Goal: Task Accomplishment & Management: Manage account settings

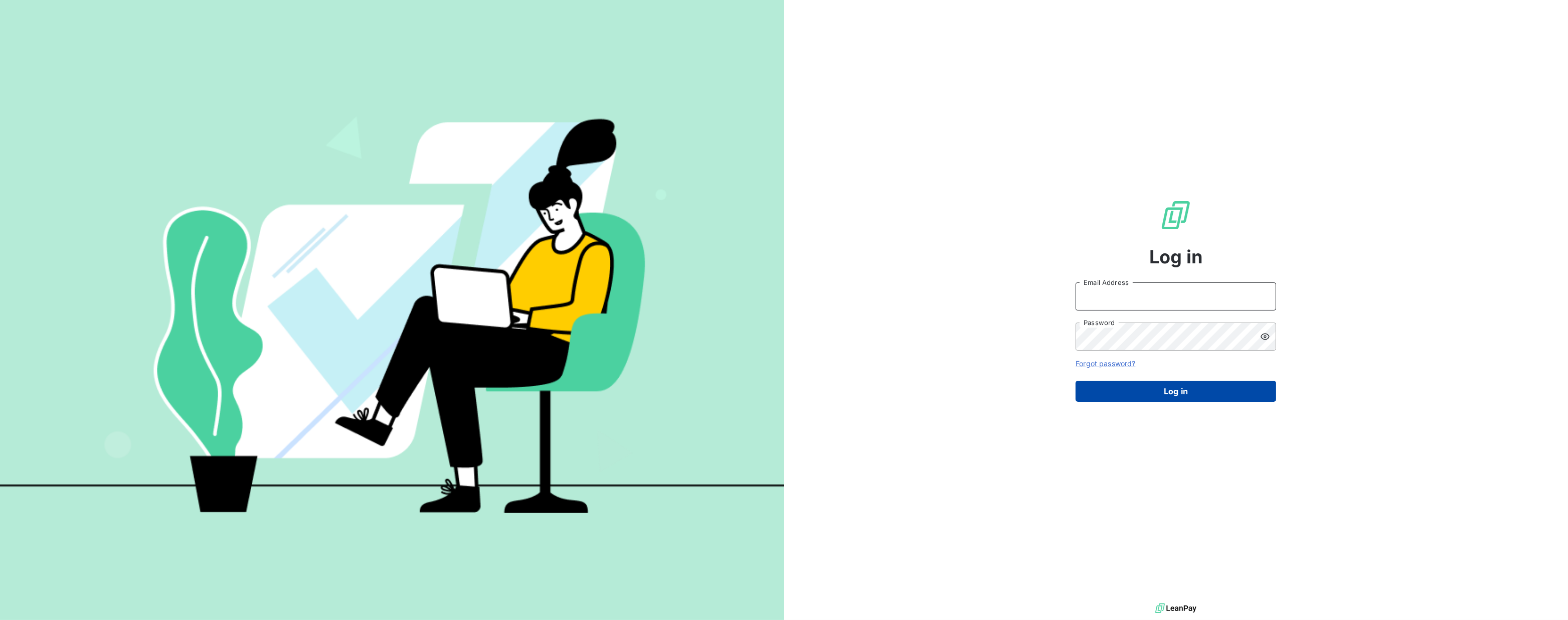
type input "[EMAIL_ADDRESS][DOMAIN_NAME]"
click at [1175, 393] on button "Log in" at bounding box center [1176, 391] width 201 height 21
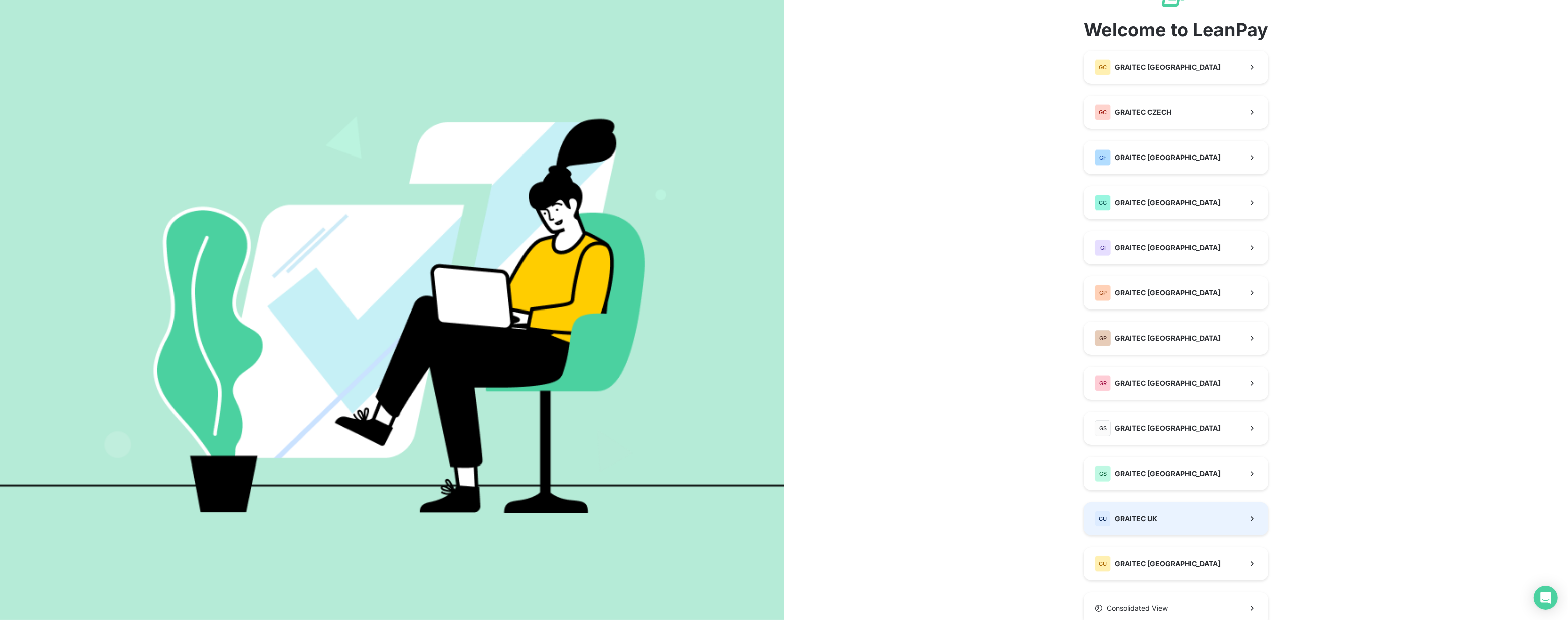
scroll to position [78, 0]
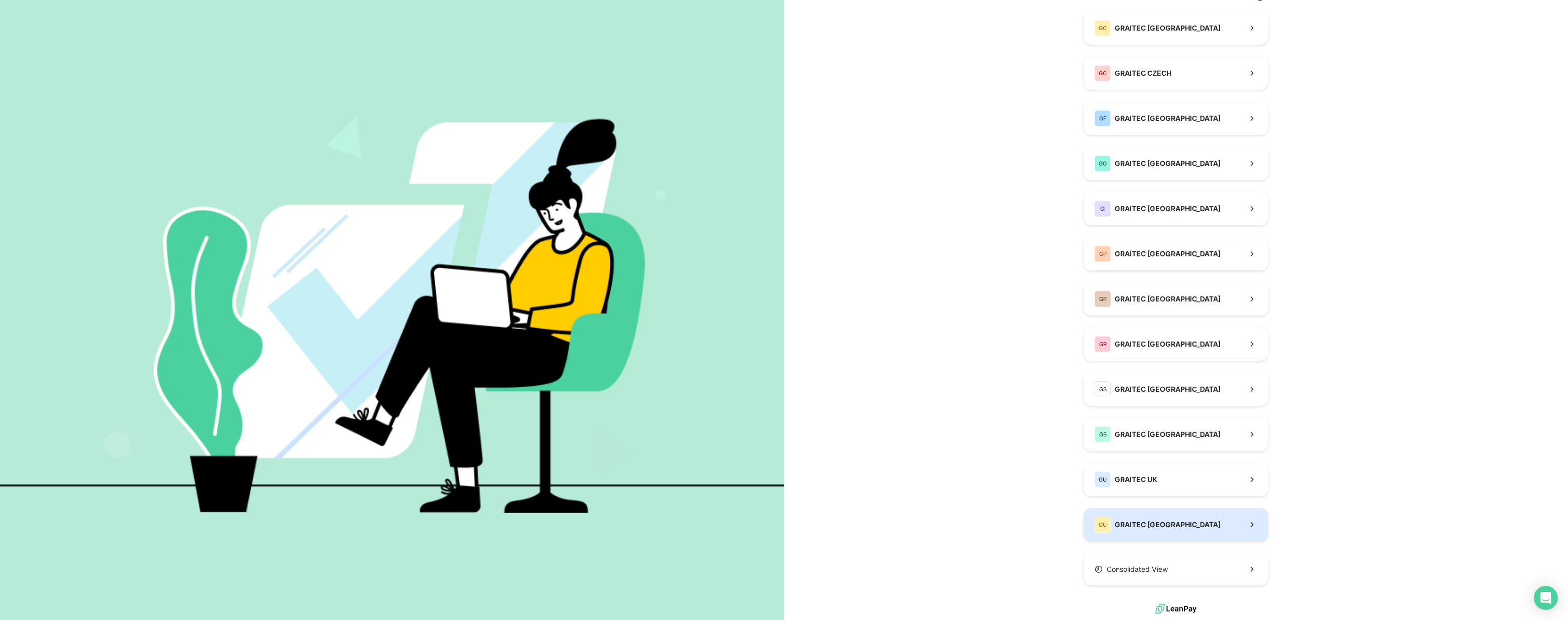
click at [1122, 530] on div "GU GRAITEC [GEOGRAPHIC_DATA]" at bounding box center [1158, 525] width 126 height 16
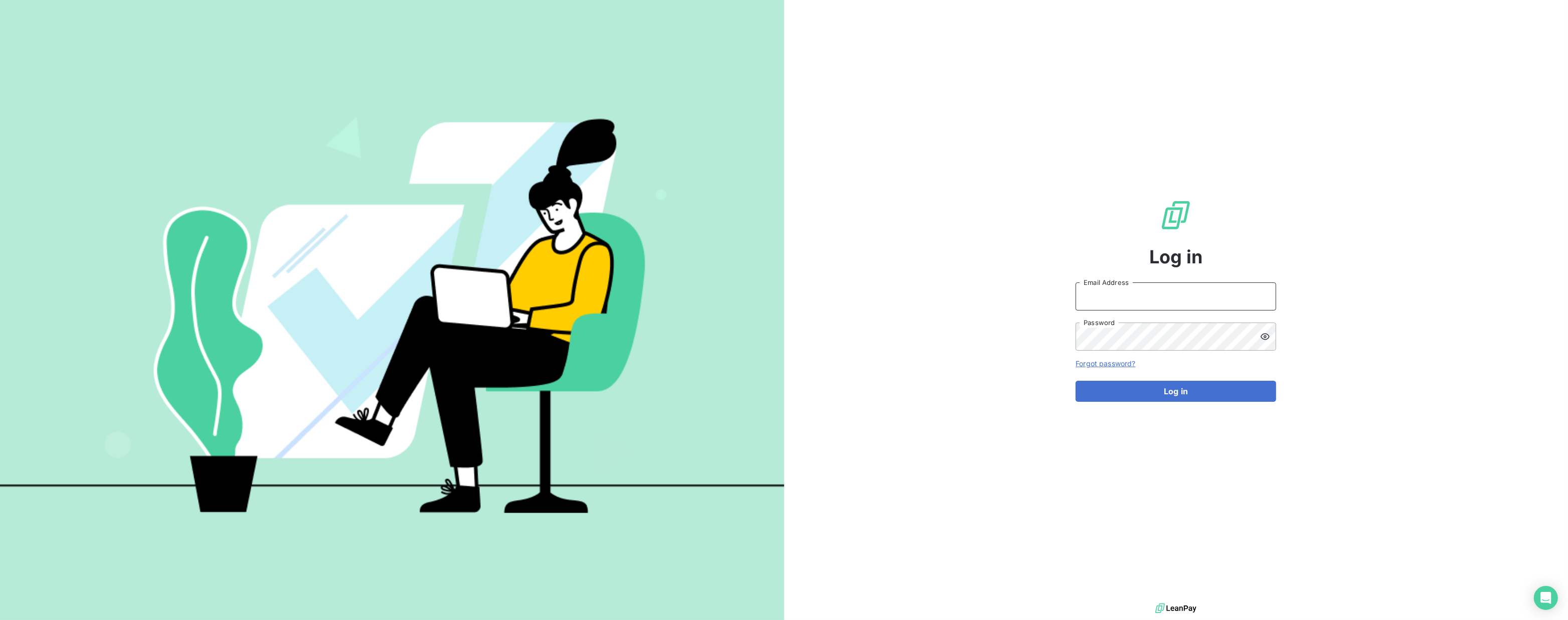
type input "[EMAIL_ADDRESS][DOMAIN_NAME]"
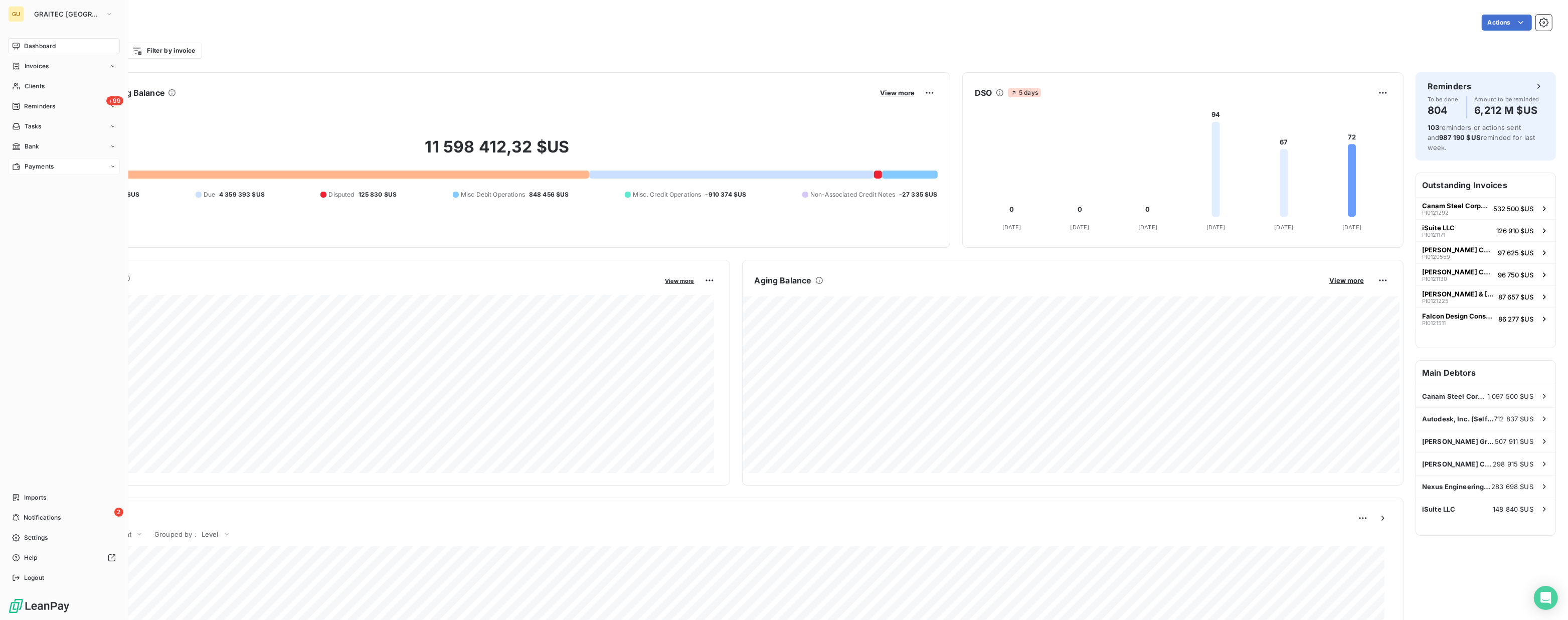
click at [39, 159] on div "Payments" at bounding box center [63, 166] width 112 height 16
click at [52, 162] on span "Payments" at bounding box center [39, 166] width 29 height 9
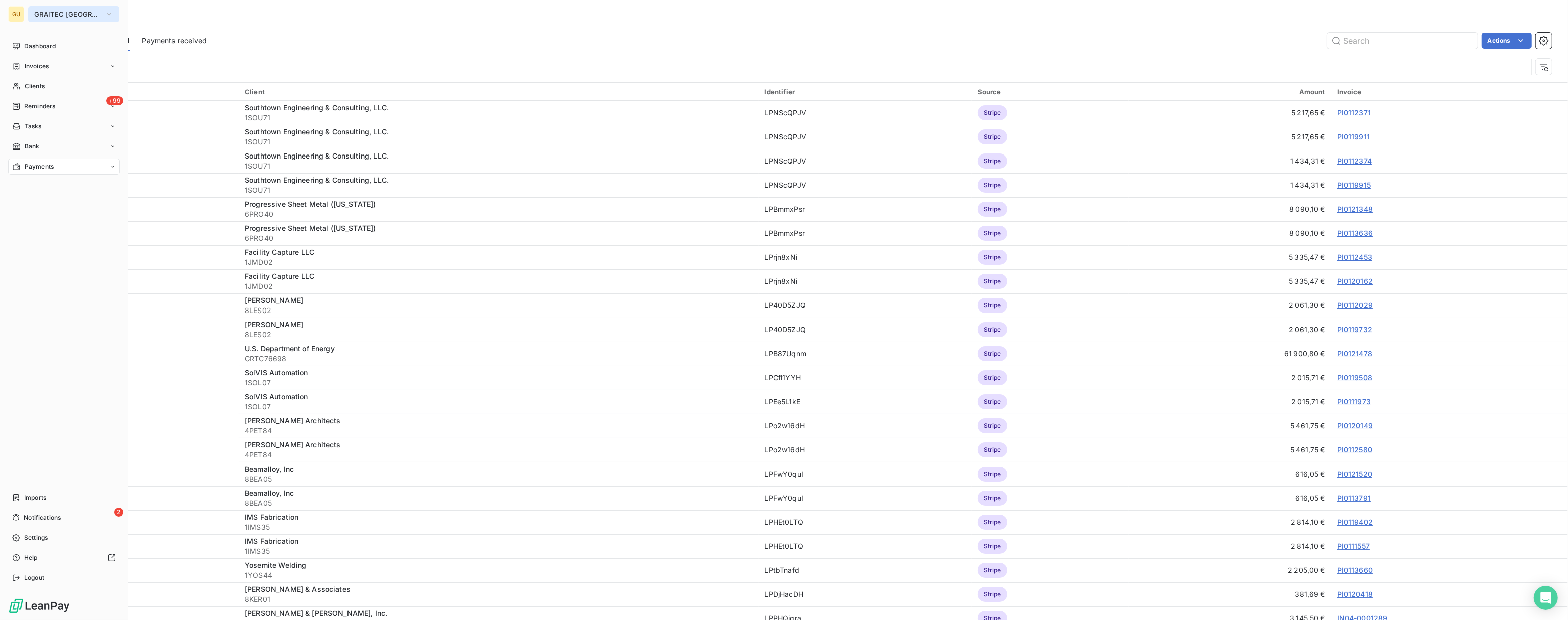
click at [70, 16] on span "GRAITEC [GEOGRAPHIC_DATA]" at bounding box center [68, 13] width 67 height 8
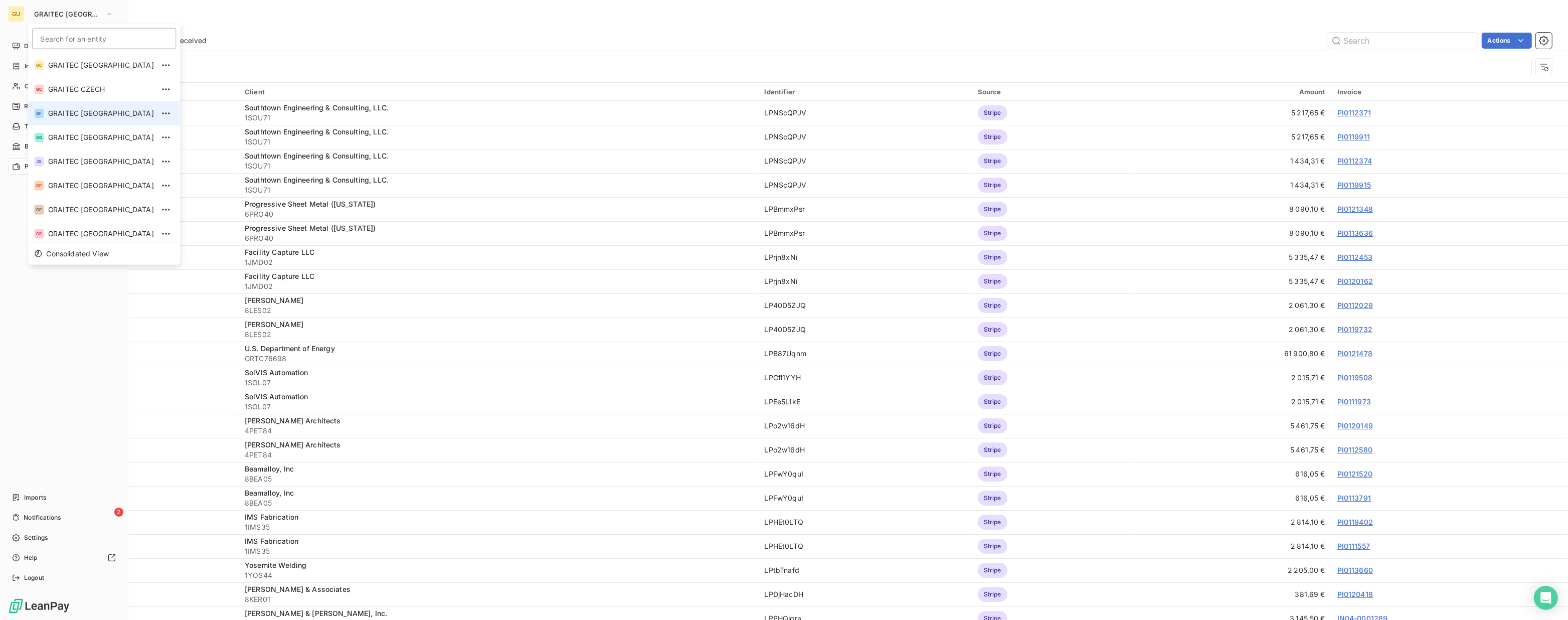
click at [92, 111] on span "GRAITEC [GEOGRAPHIC_DATA]" at bounding box center [101, 113] width 106 height 10
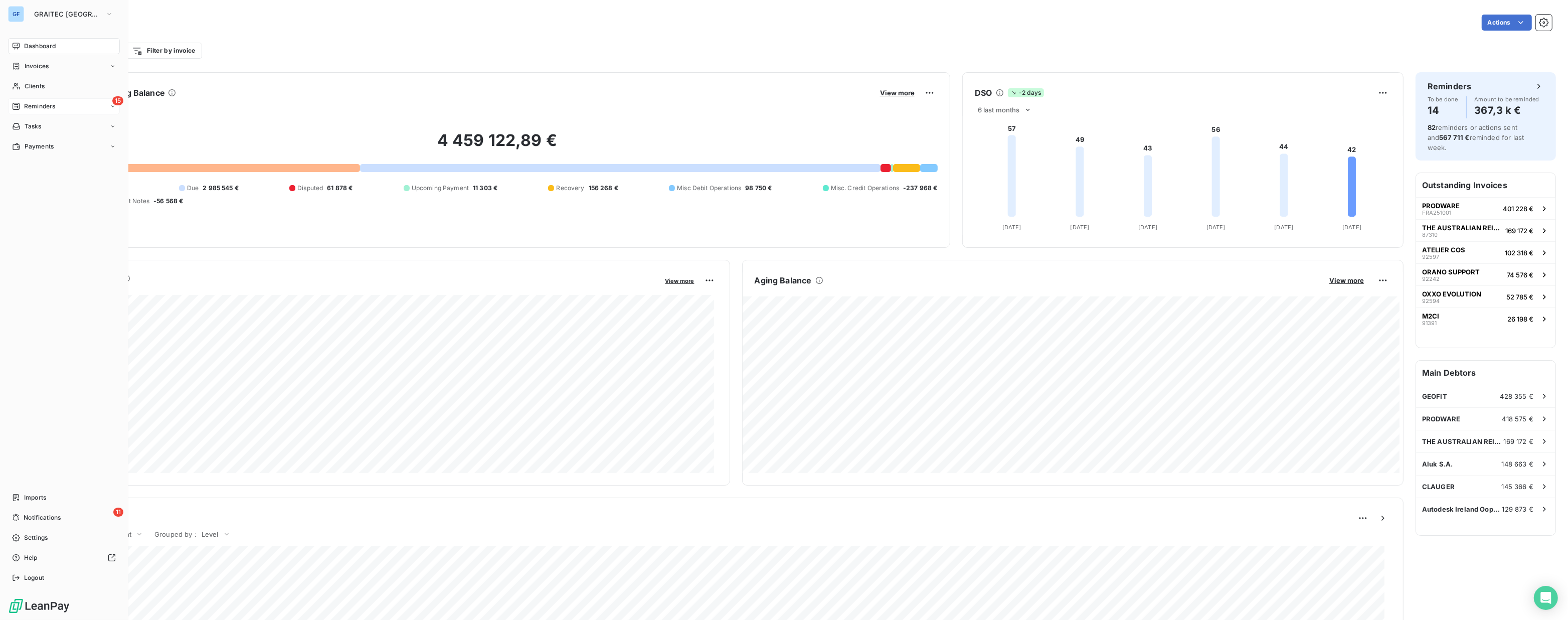
click at [46, 106] on span "Reminders" at bounding box center [39, 107] width 31 height 9
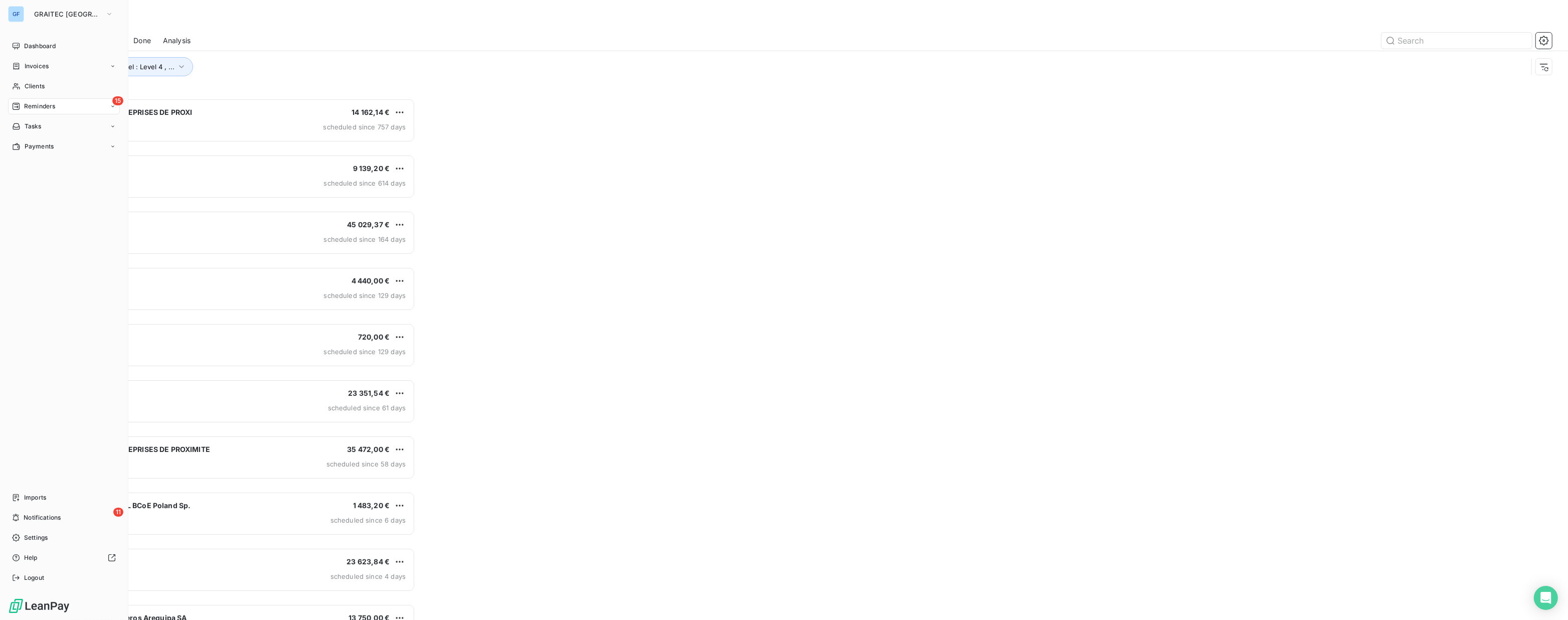
scroll to position [515, 360]
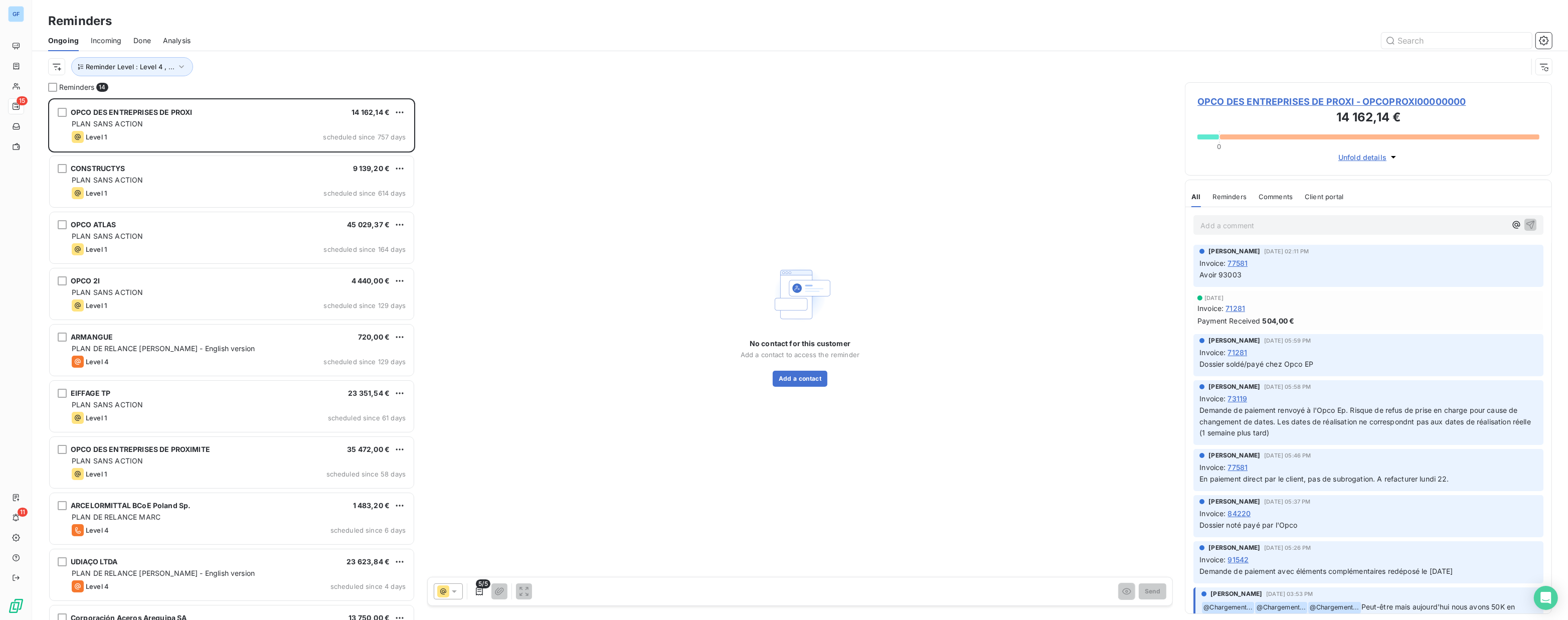
click at [142, 40] on span "Done" at bounding box center [143, 40] width 18 height 10
